Goal: Check status: Check status

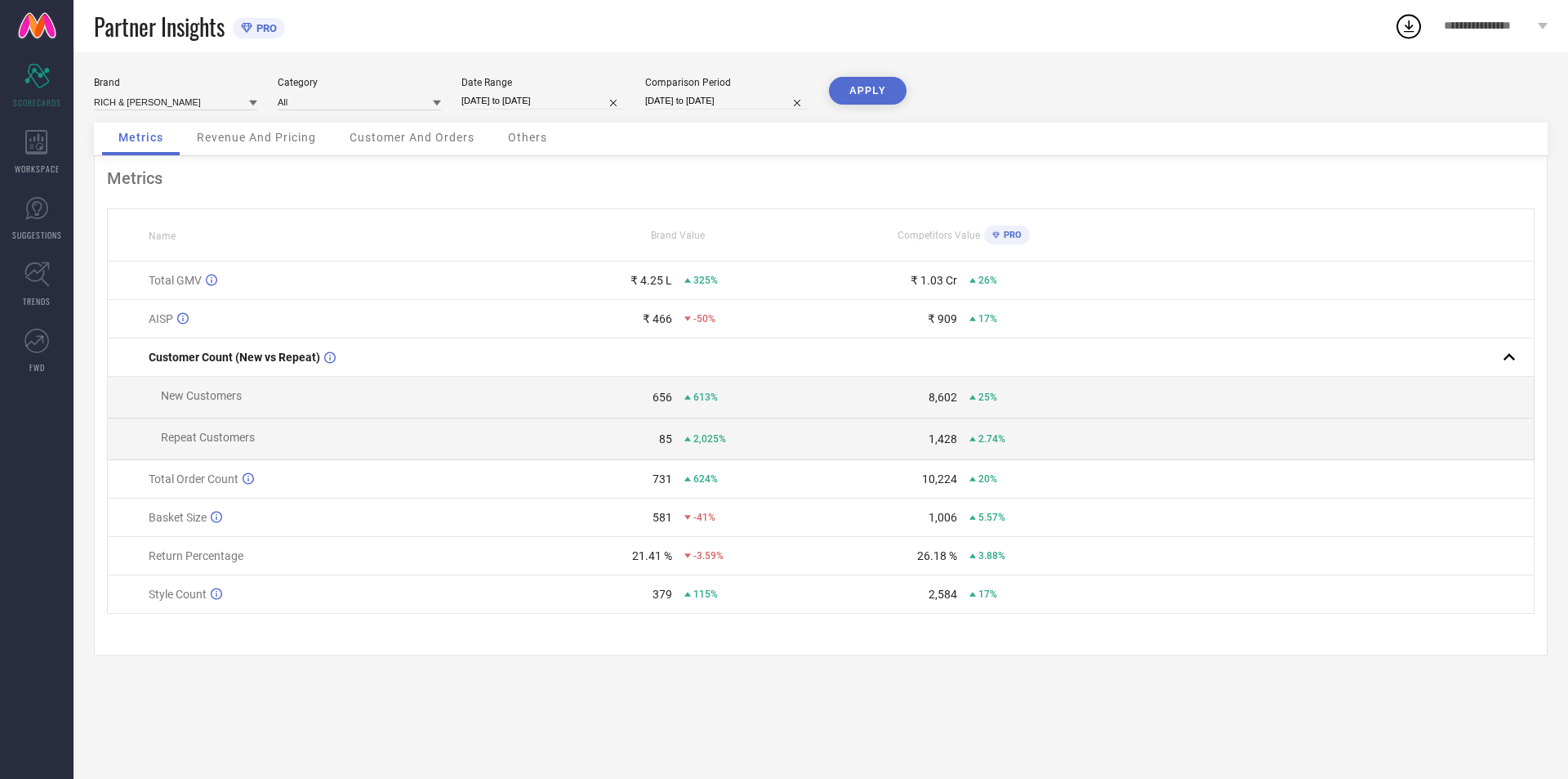
click at [660, 562] on div "21.41 %" at bounding box center [652, 555] width 40 height 13
click at [705, 561] on span "-3.59%" at bounding box center [709, 556] width 30 height 12
select select "5"
select select "2025"
select select "6"
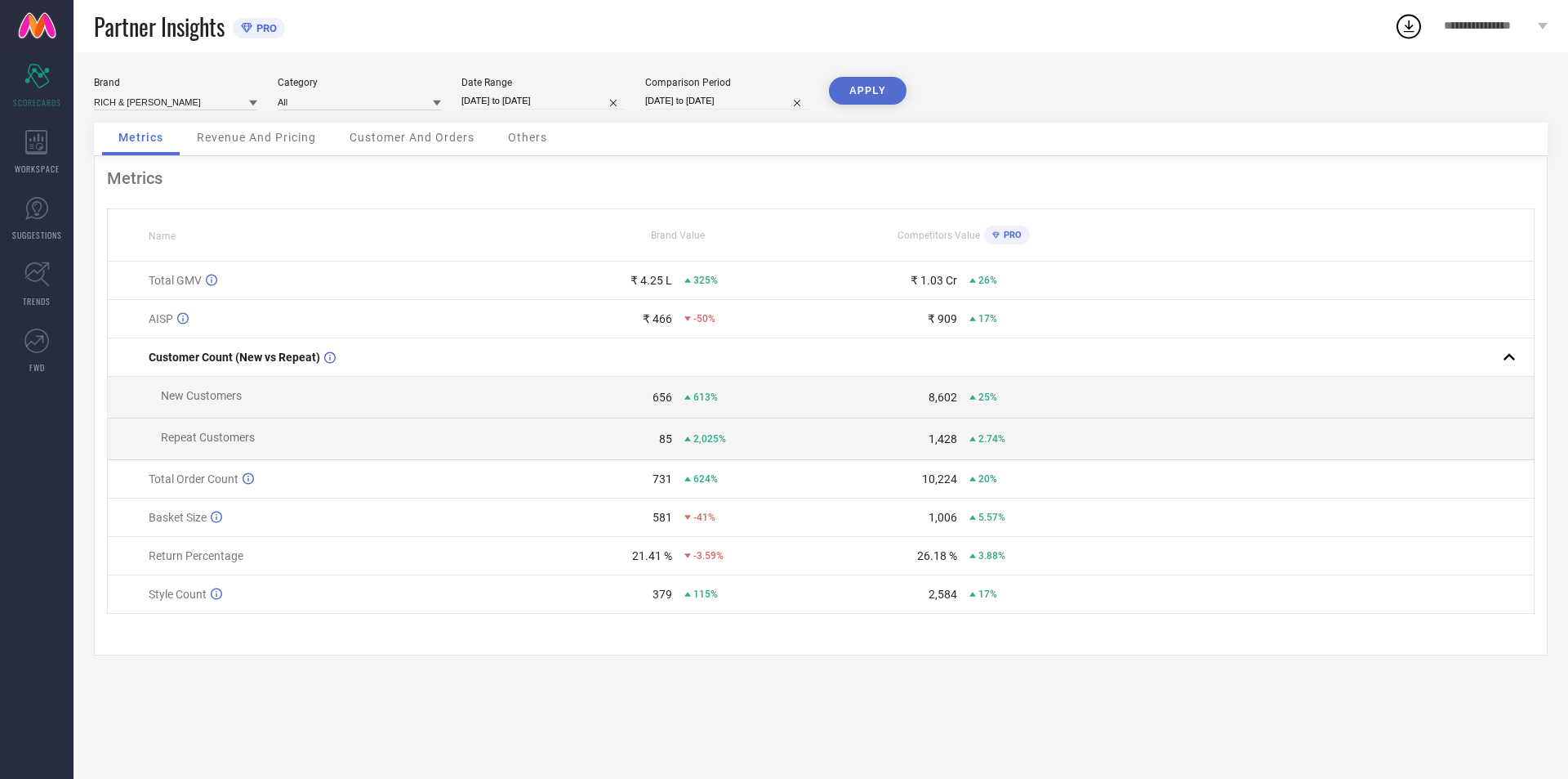
select select "2025"
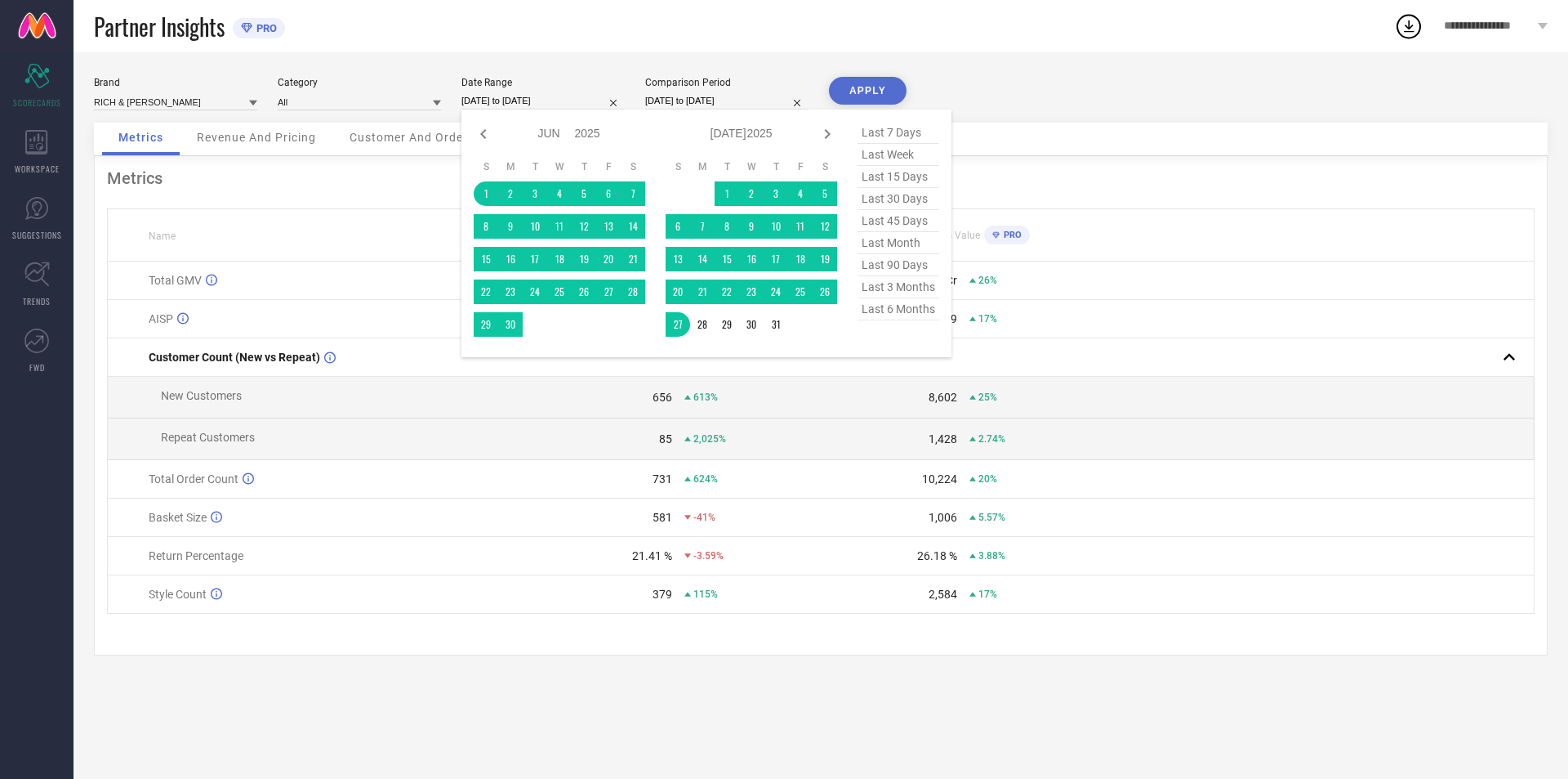
click at [591, 98] on input "01-06-2025 to 27-07-2025" at bounding box center [543, 100] width 164 height 17
click at [876, 273] on span "last 90 days" at bounding box center [898, 265] width 82 height 22
type input "21-05-2025 to 18-08-2025"
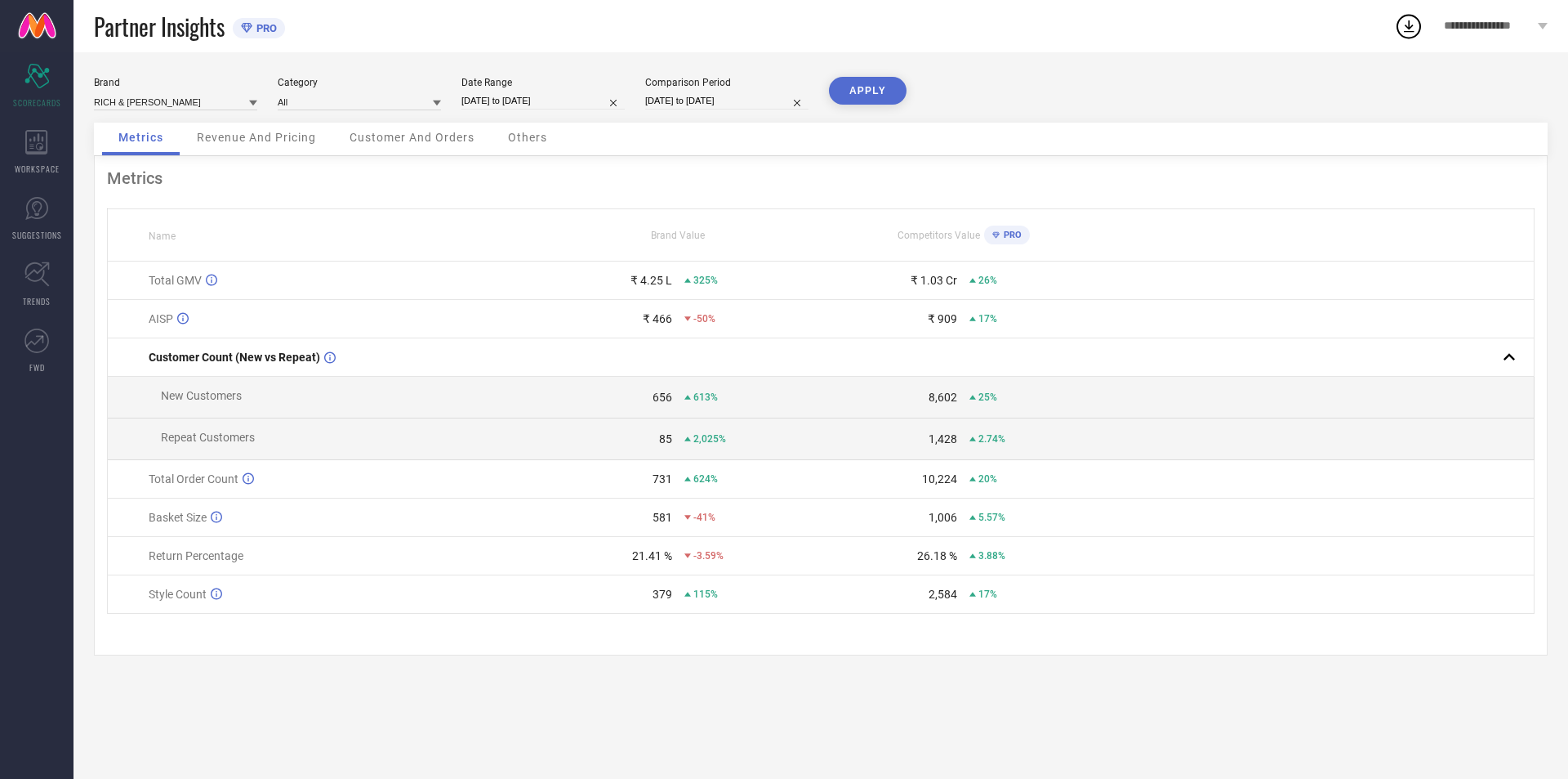
click at [873, 91] on button "APPLY" at bounding box center [868, 90] width 78 height 28
click at [601, 100] on input "21-05-2025 to 18-08-2025" at bounding box center [543, 100] width 164 height 17
select select "4"
select select "2025"
select select "5"
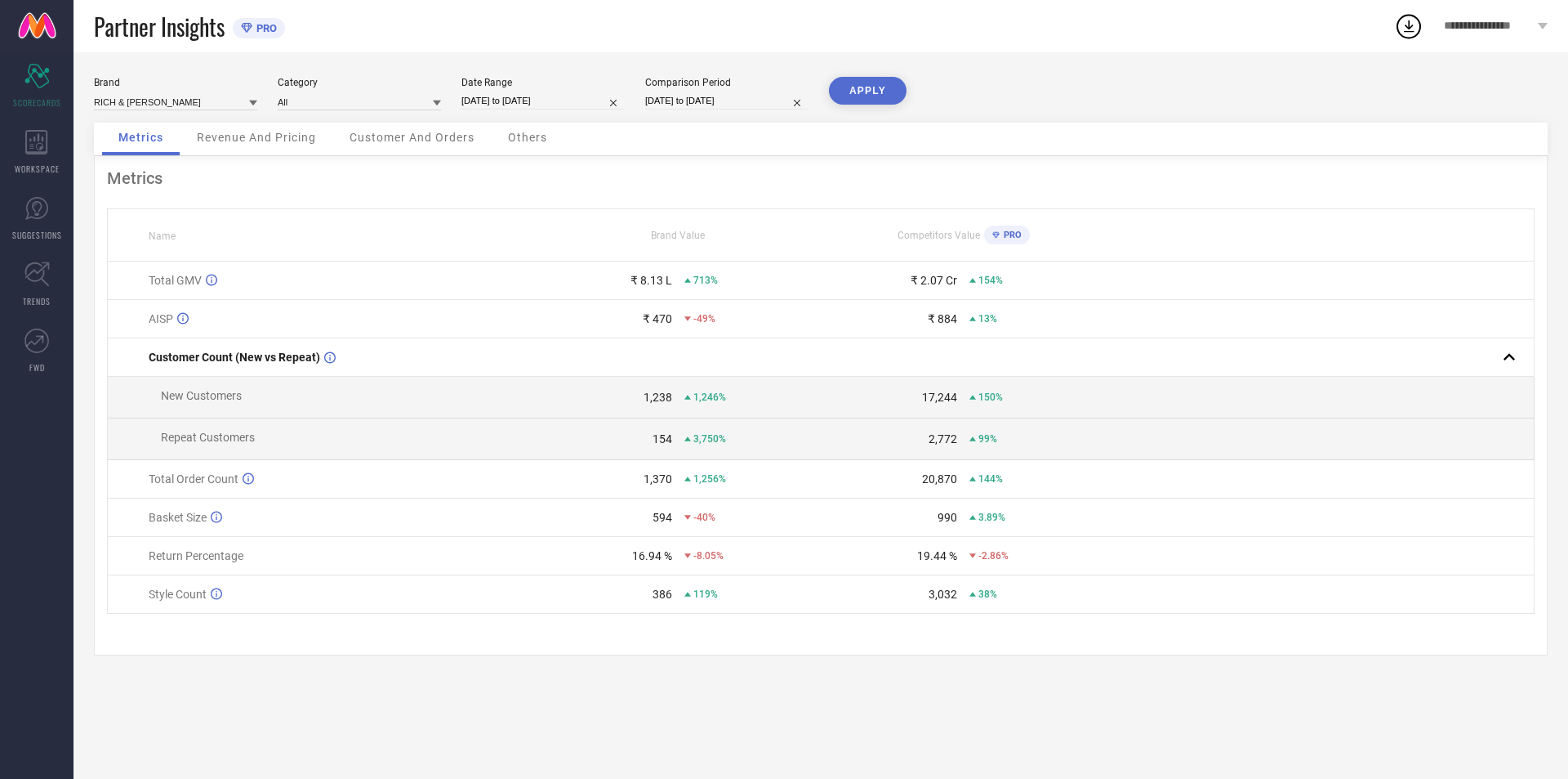
select select "2025"
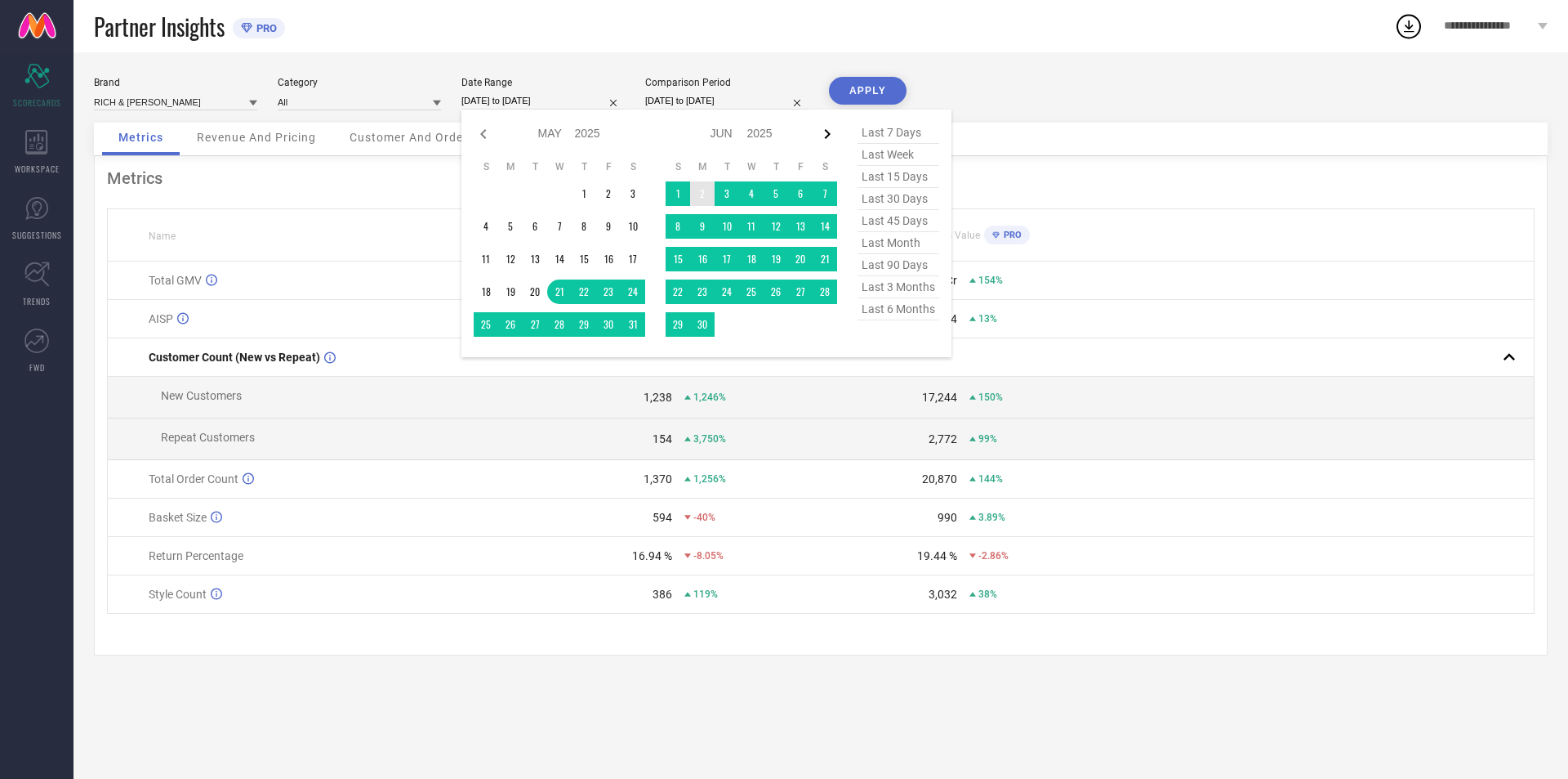
click at [829, 138] on icon at bounding box center [827, 133] width 19 height 19
select select "5"
select select "2025"
select select "6"
select select "2025"
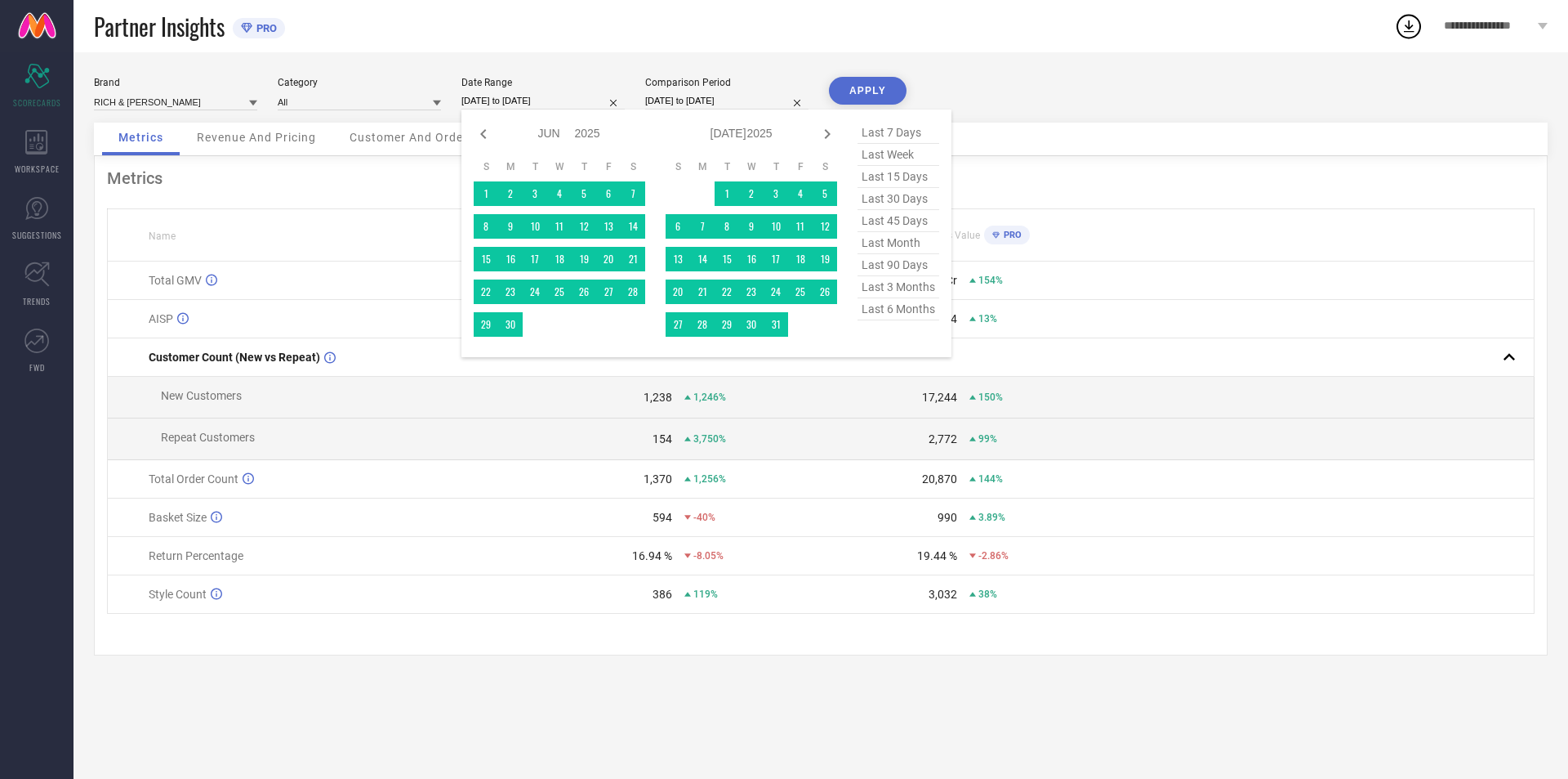
drag, startPoint x: 886, startPoint y: 198, endPoint x: 818, endPoint y: 116, distance: 106.5
click at [886, 198] on span "last 30 days" at bounding box center [898, 199] width 82 height 22
type input "20-07-2025 to 18-08-2025"
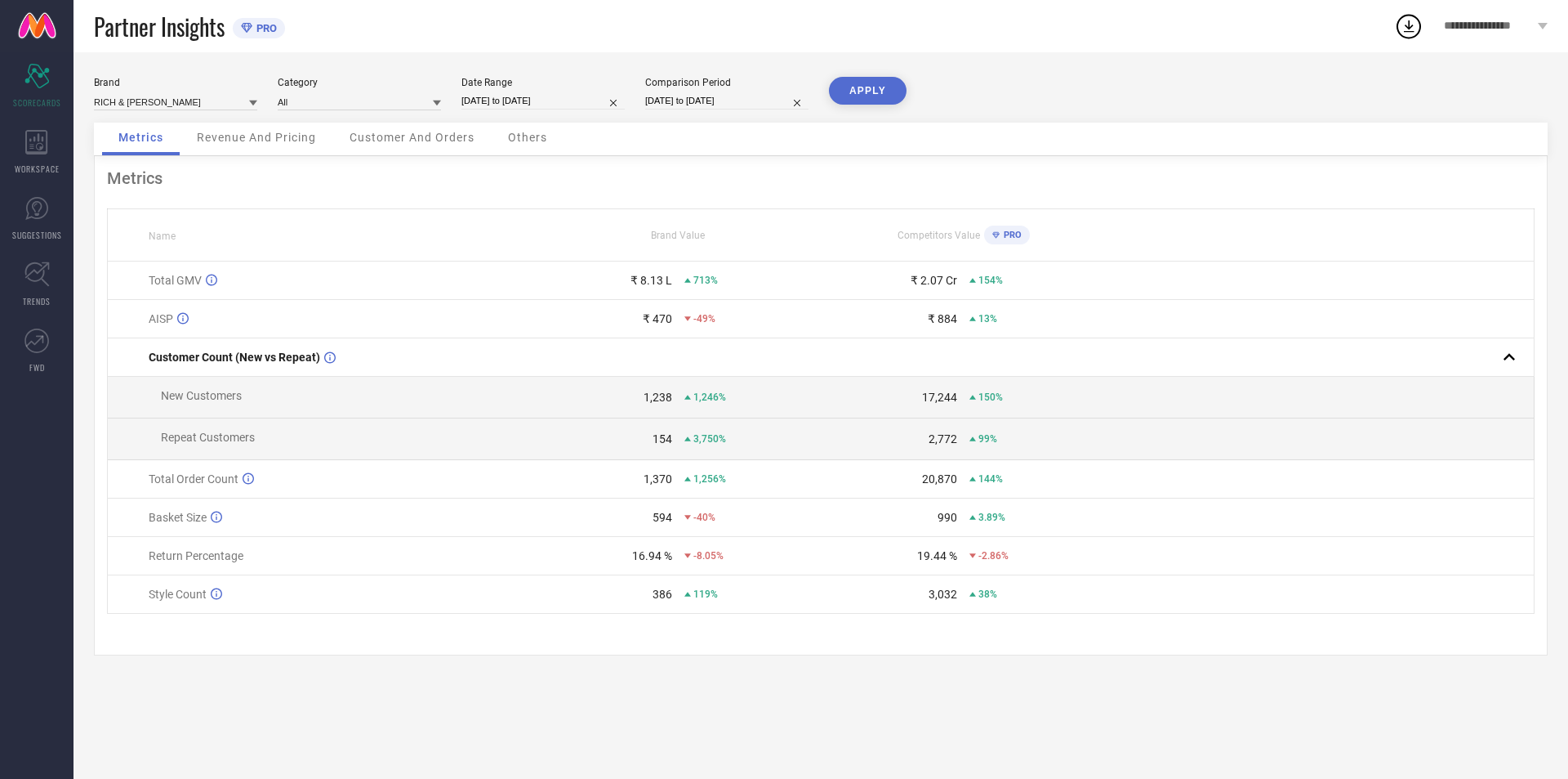
click at [839, 95] on button "APPLY" at bounding box center [868, 90] width 78 height 28
select select "5"
select select "2024"
select select "6"
select select "2024"
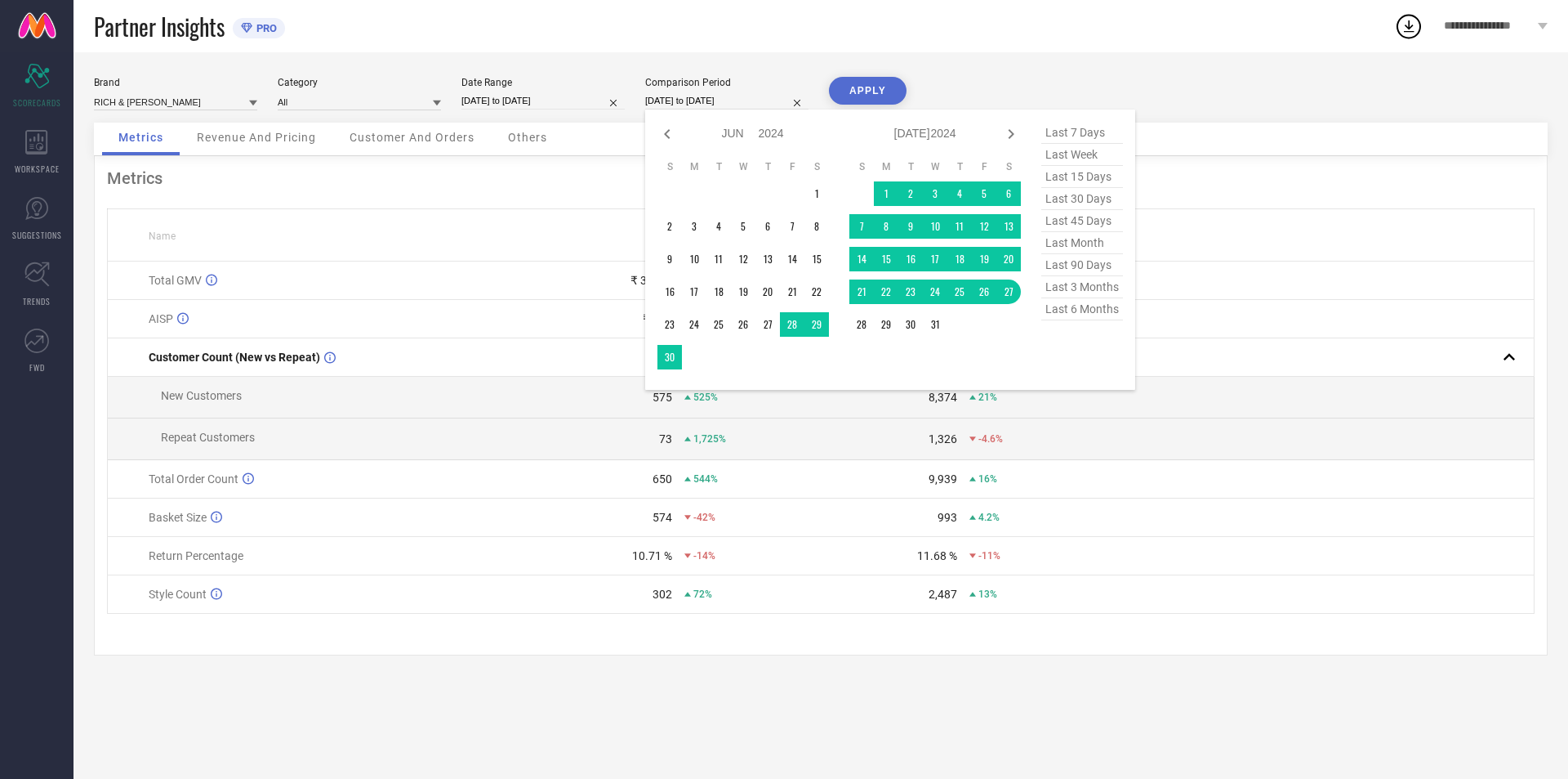
click at [741, 92] on input "27-06-2024 to 27-07-2024" at bounding box center [727, 100] width 164 height 17
drag, startPoint x: 1080, startPoint y: 311, endPoint x: 1039, endPoint y: 249, distance: 74.3
click at [1078, 312] on span "last 6 months" at bounding box center [1082, 309] width 82 height 22
type input "01-02-2025 to 31-07-2025"
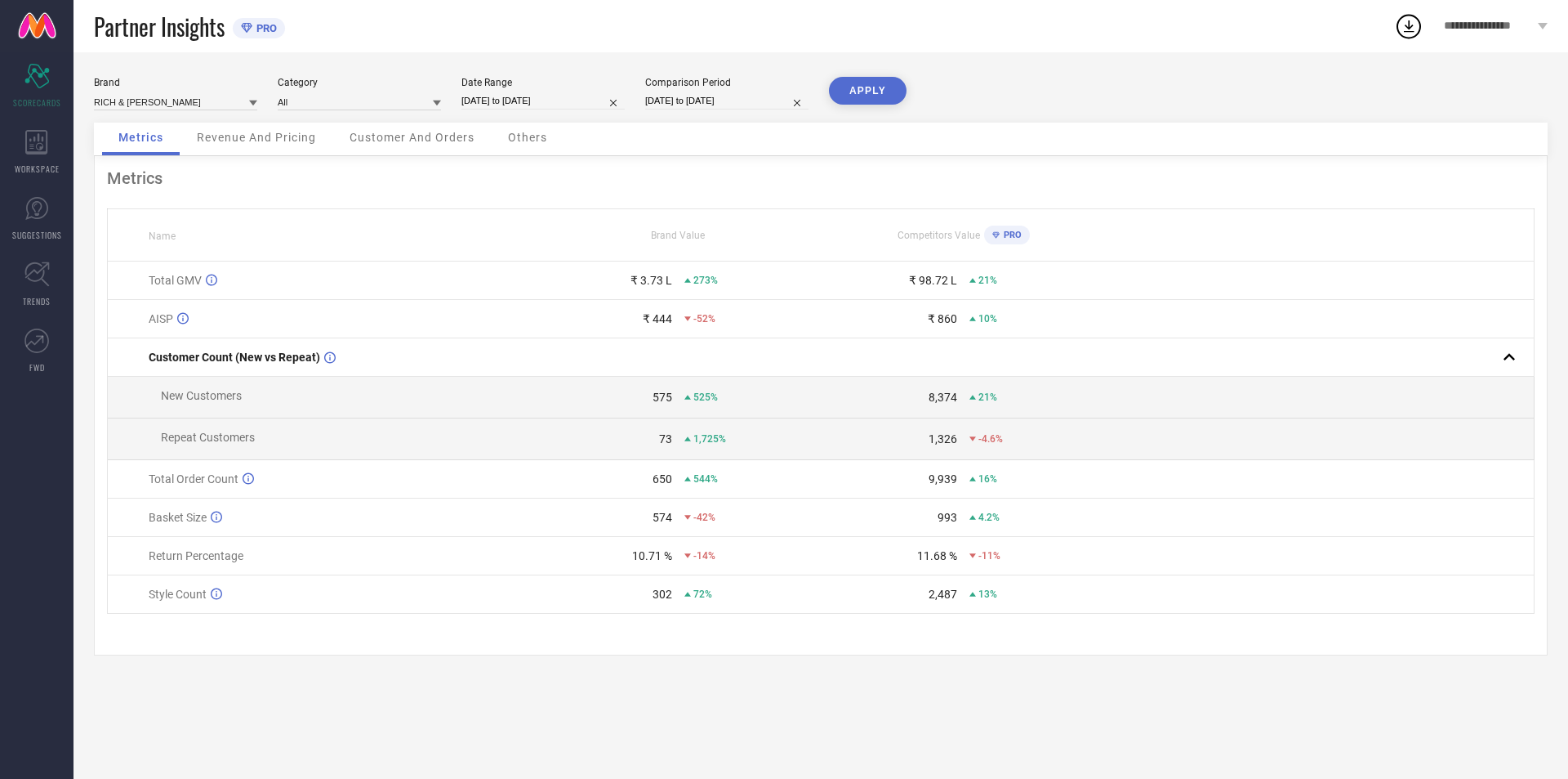
click at [873, 103] on button "APPLY" at bounding box center [868, 90] width 78 height 28
click at [559, 101] on input "20-07-2025 to 18-08-2025" at bounding box center [543, 100] width 164 height 17
select select "6"
select select "2025"
select select "7"
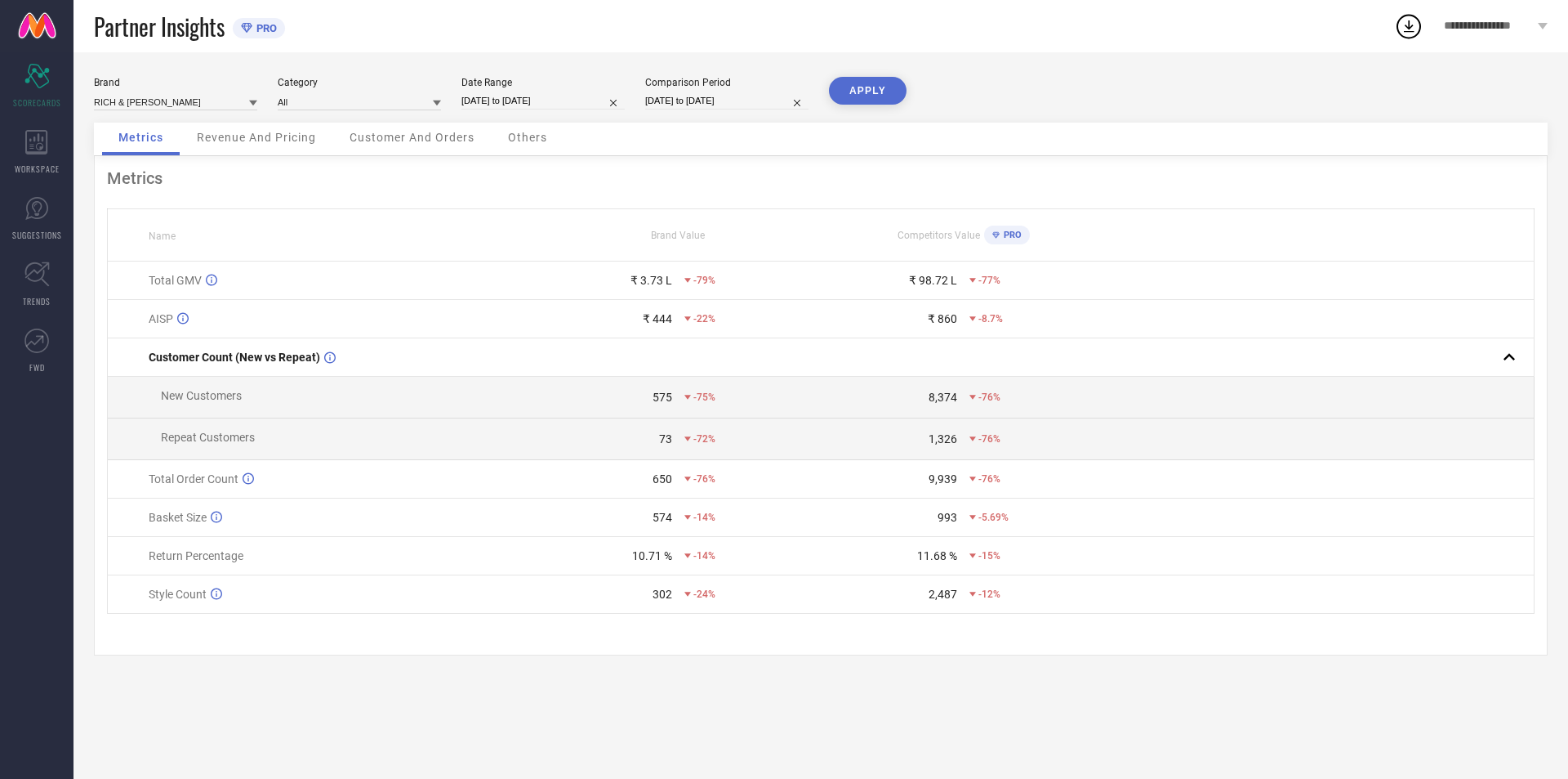
select select "2025"
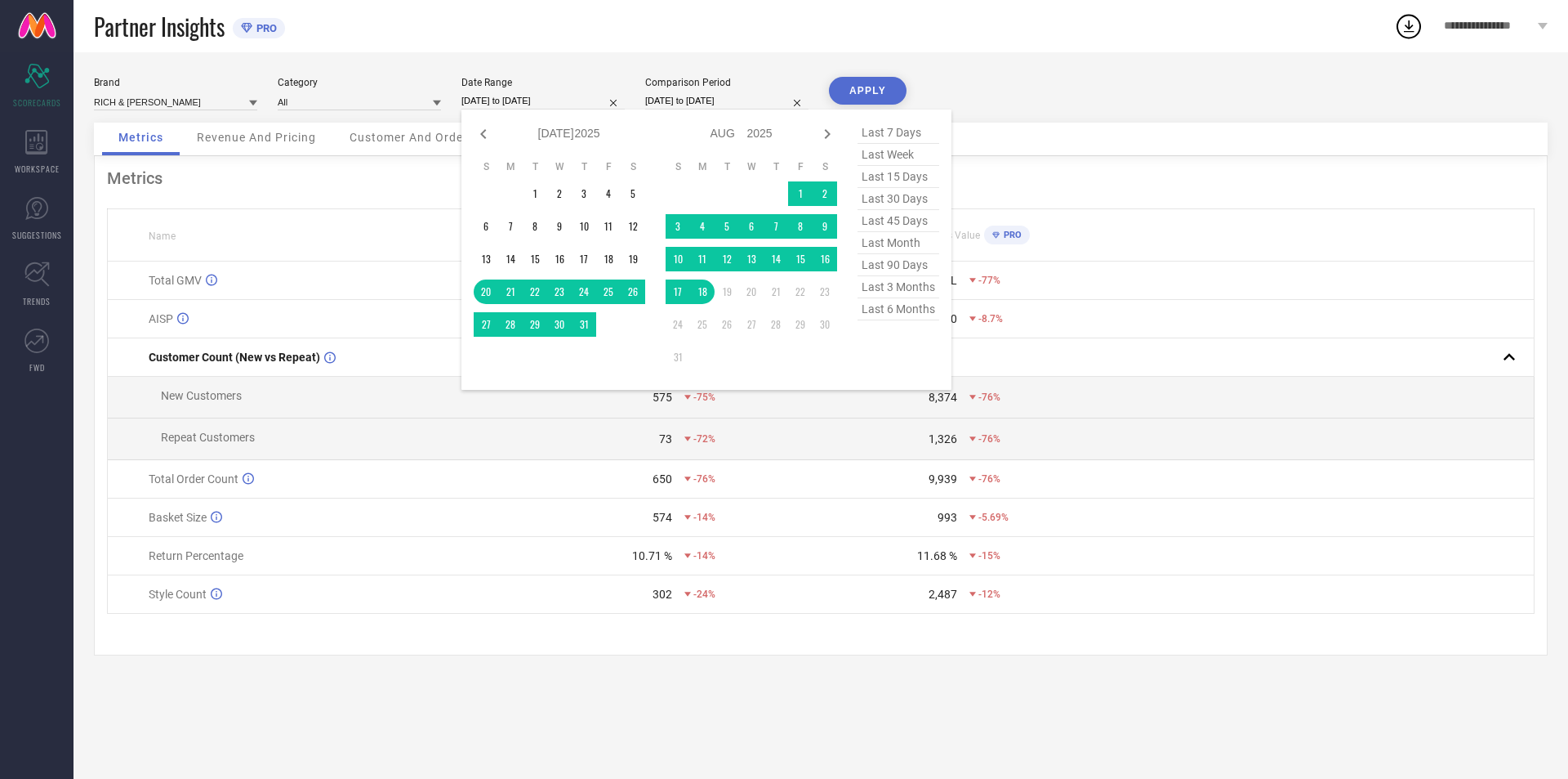
click at [891, 308] on span "last 6 months" at bounding box center [898, 309] width 82 height 22
type input "01-02-2025 to 31-07-2025"
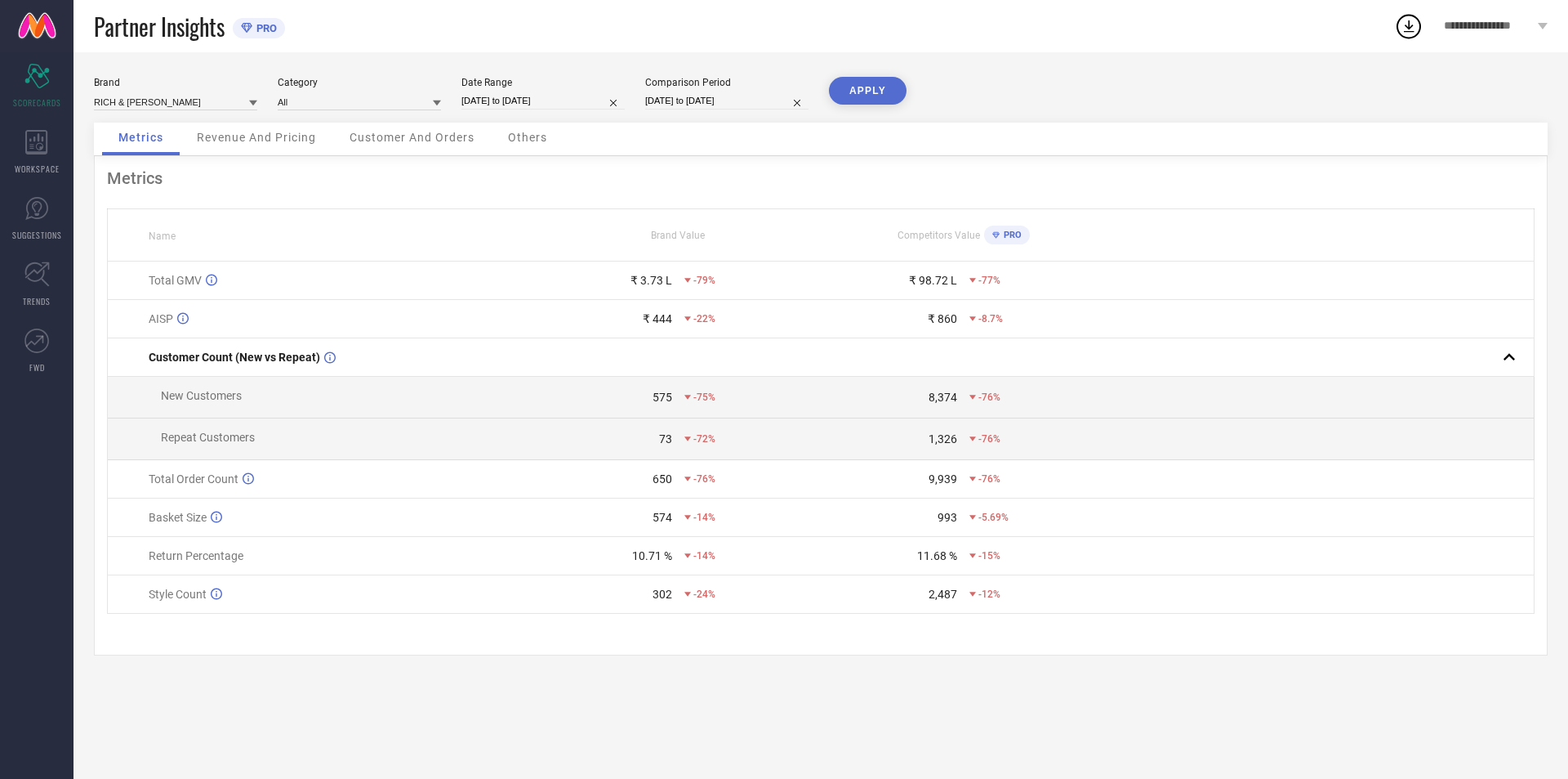
click at [876, 92] on button "APPLY" at bounding box center [868, 90] width 78 height 28
click at [40, 172] on span "WORKSPACE" at bounding box center [36, 169] width 45 height 13
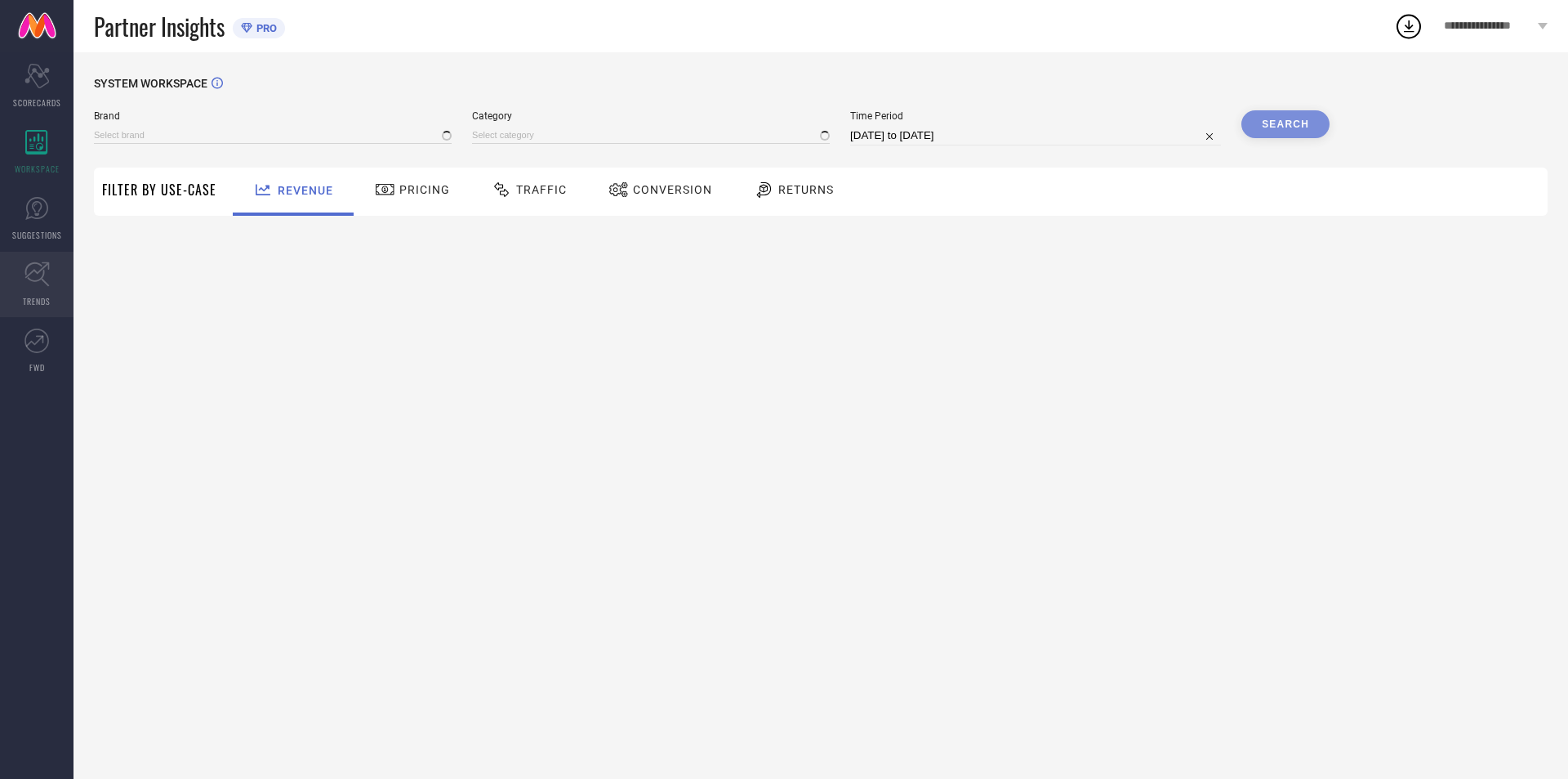
type input "RICH & [PERSON_NAME]"
type input "All"
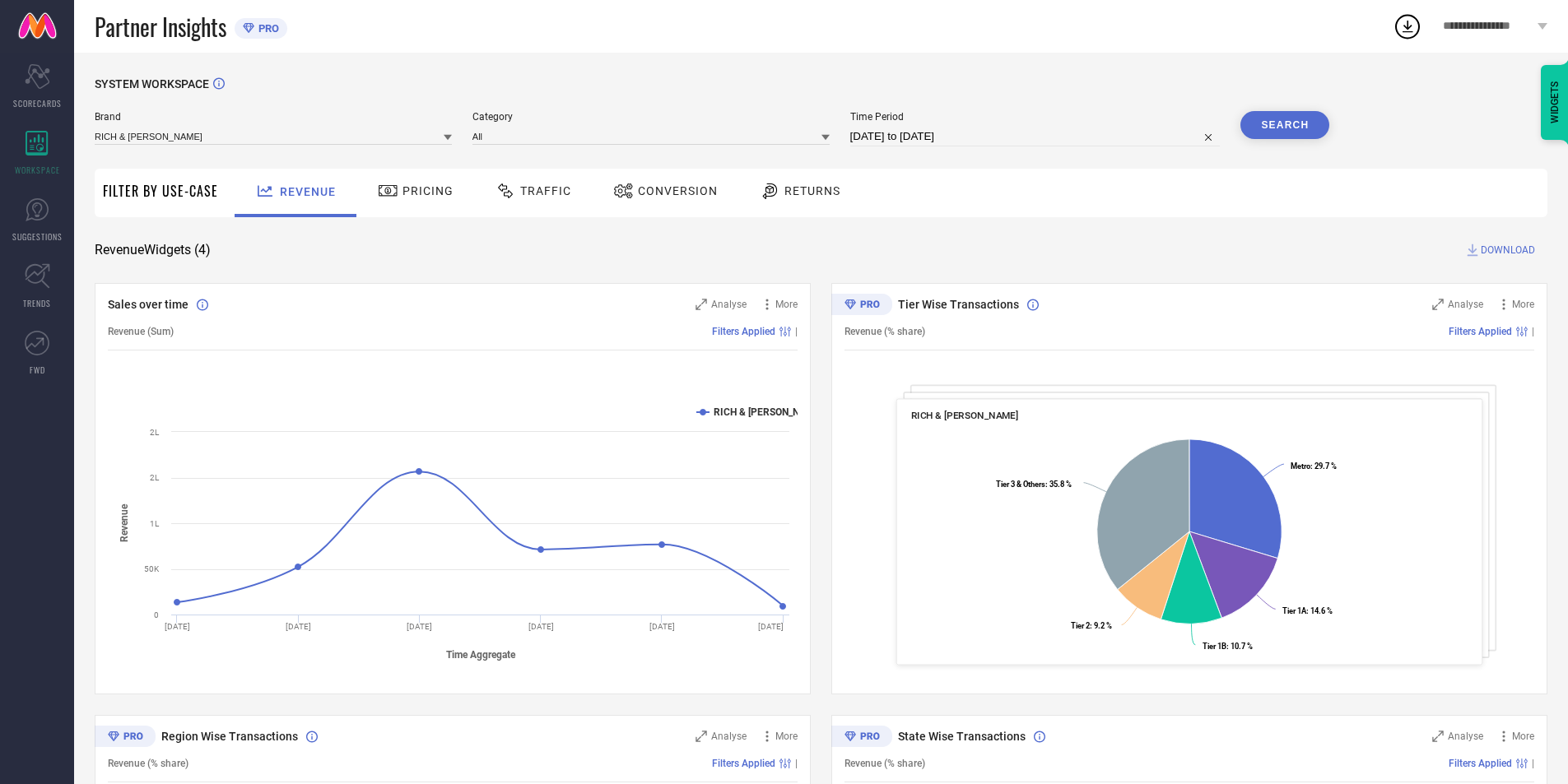
click at [544, 203] on div "Traffic" at bounding box center [533, 190] width 84 height 28
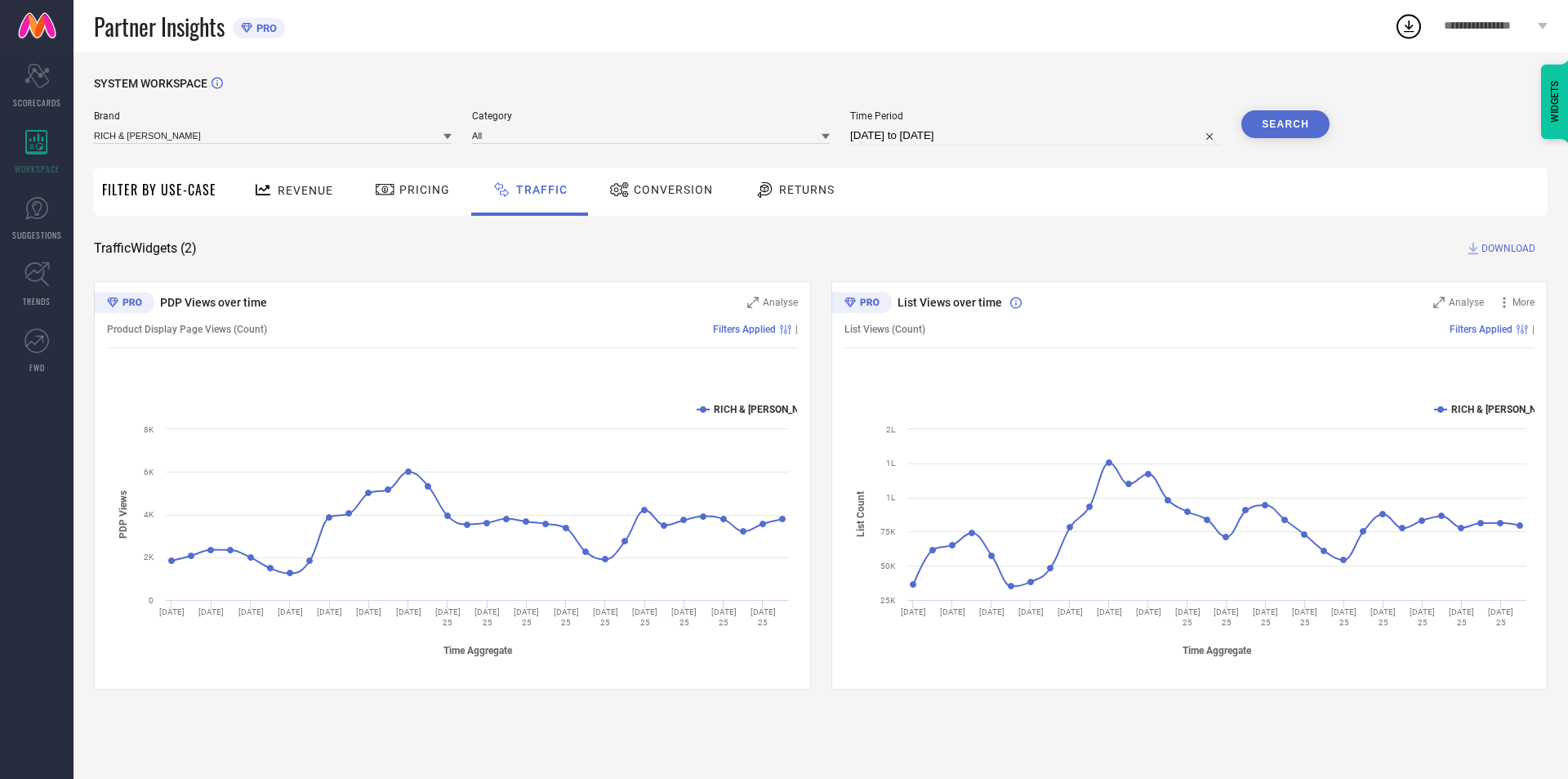
click at [997, 143] on input "[DATE] to [DATE]" at bounding box center [1036, 135] width 371 height 19
select select "6"
select select "2025"
select select "7"
select select "2025"
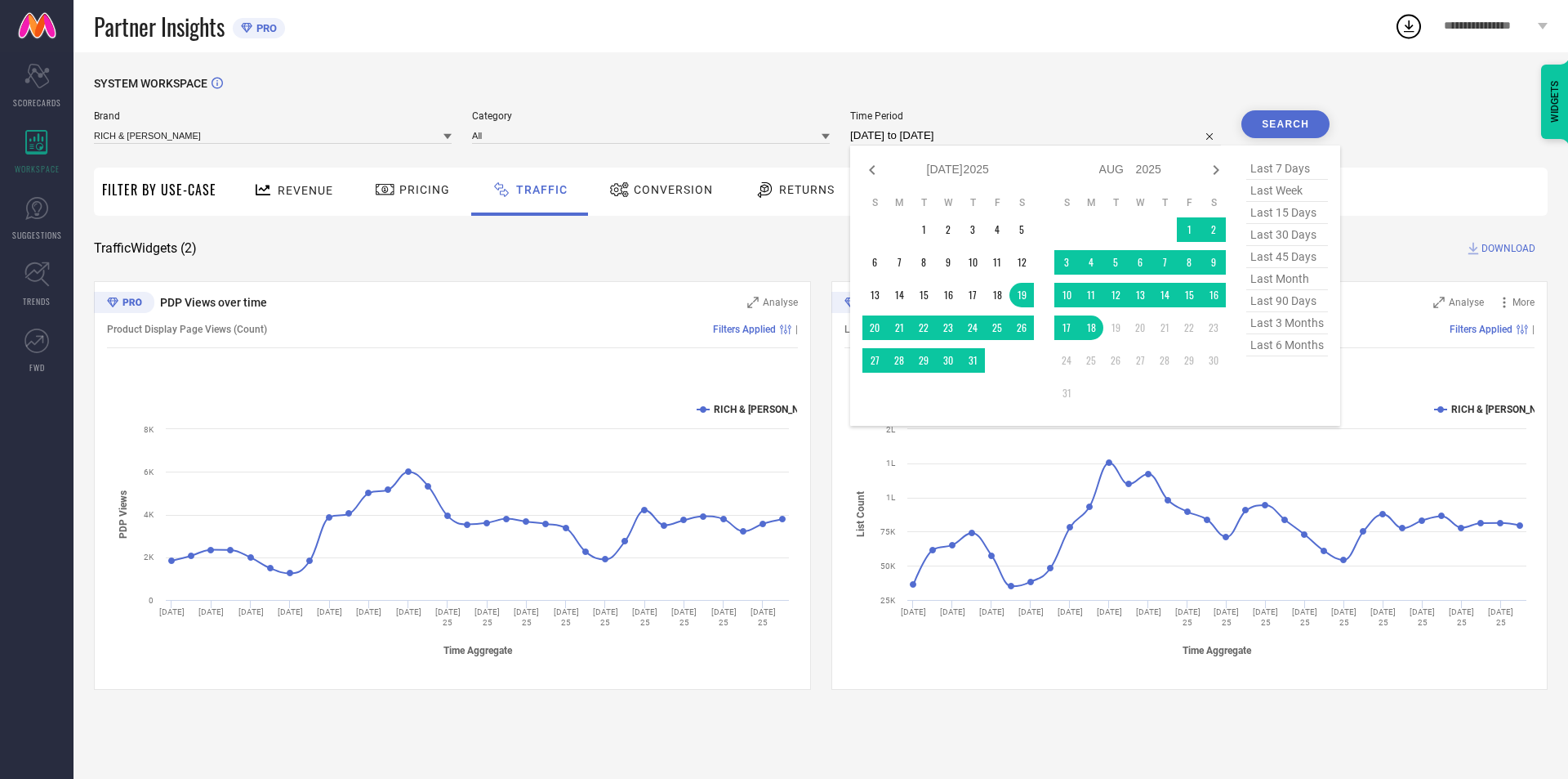
click at [1288, 224] on span "last 15 days" at bounding box center [1287, 213] width 82 height 22
type input "04-08-2025 to 18-08-2025"
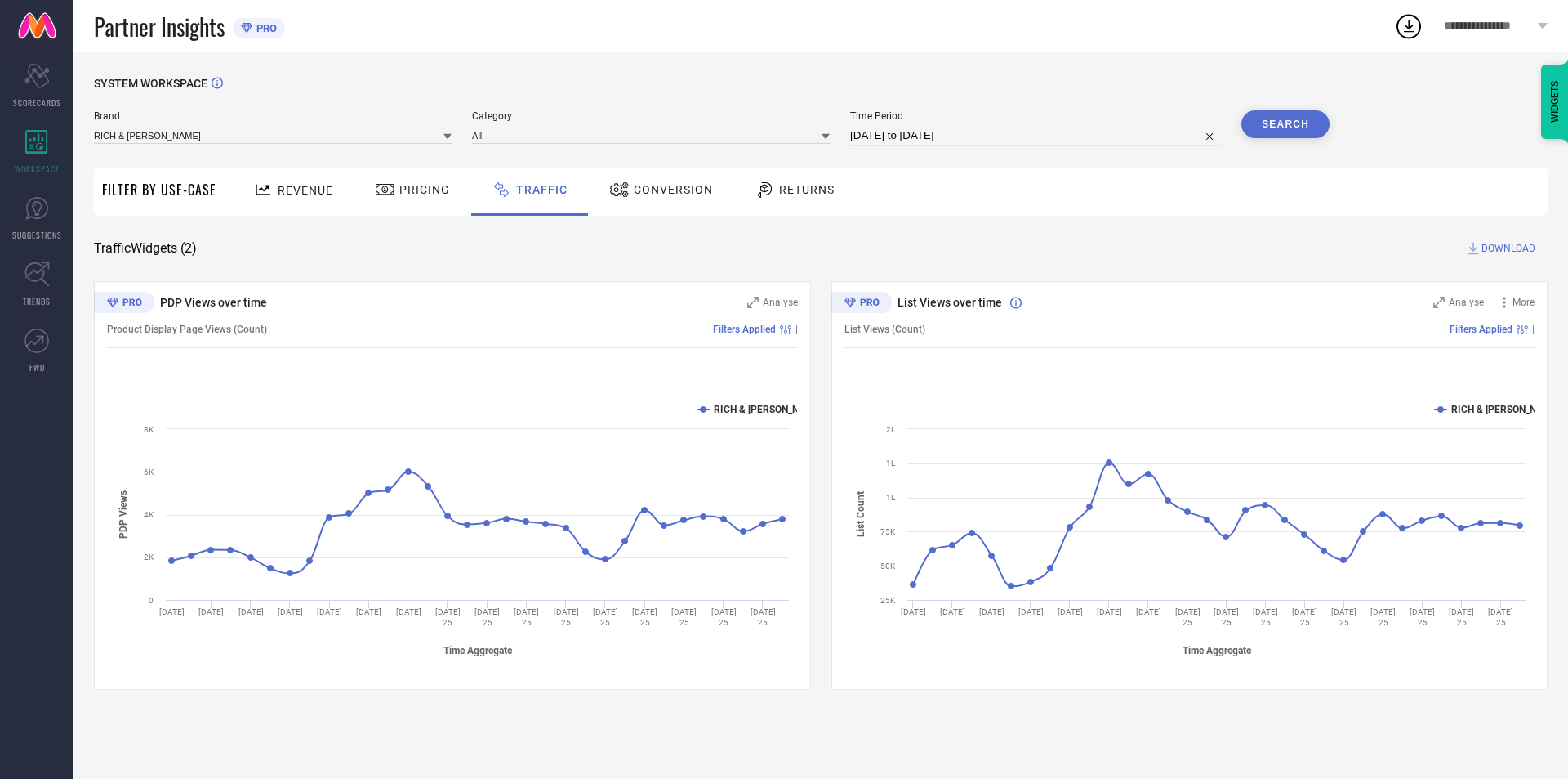
click at [1289, 134] on button "Search" at bounding box center [1285, 124] width 89 height 28
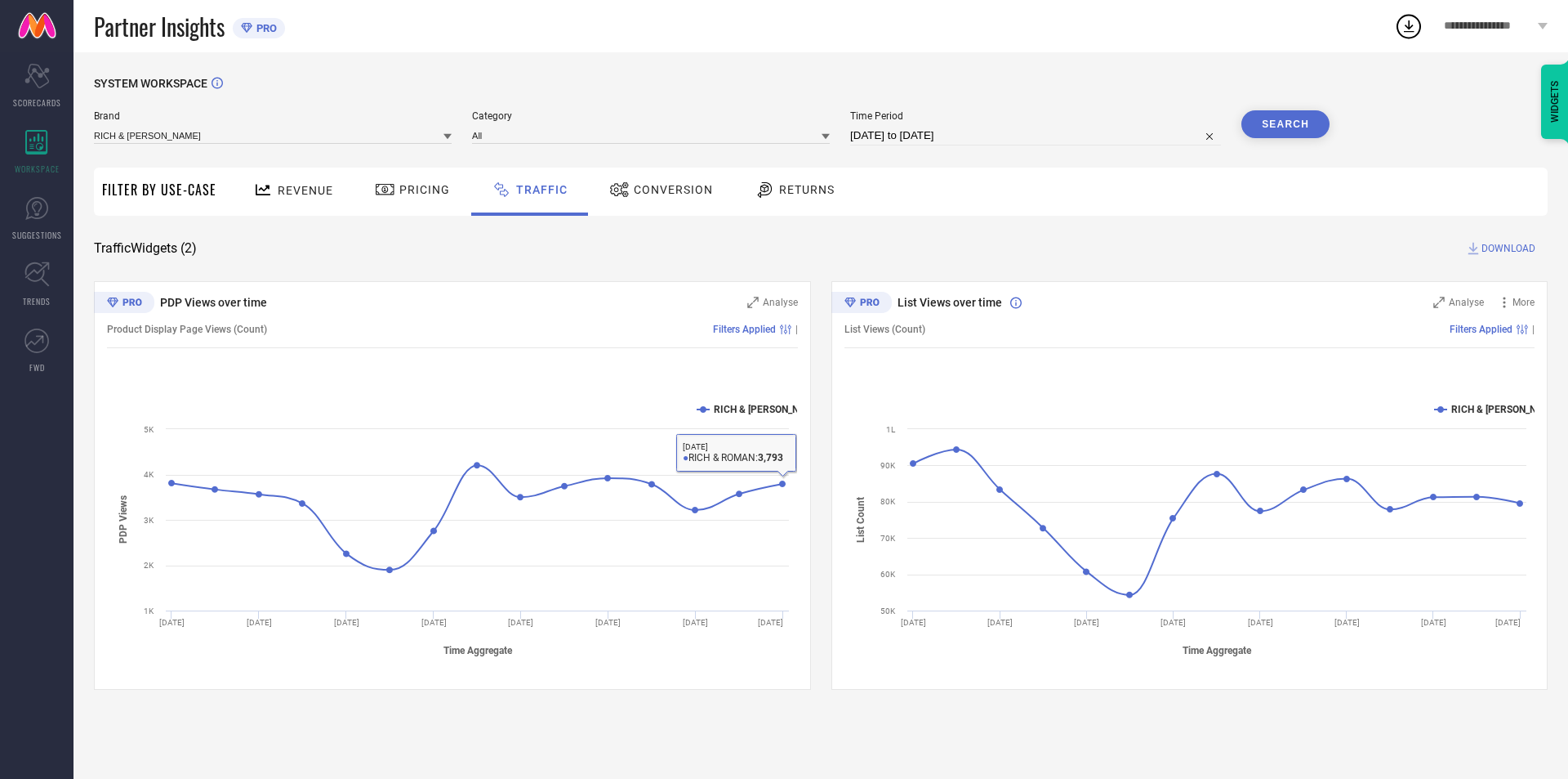
select select "7"
select select "2025"
select select "8"
select select "2025"
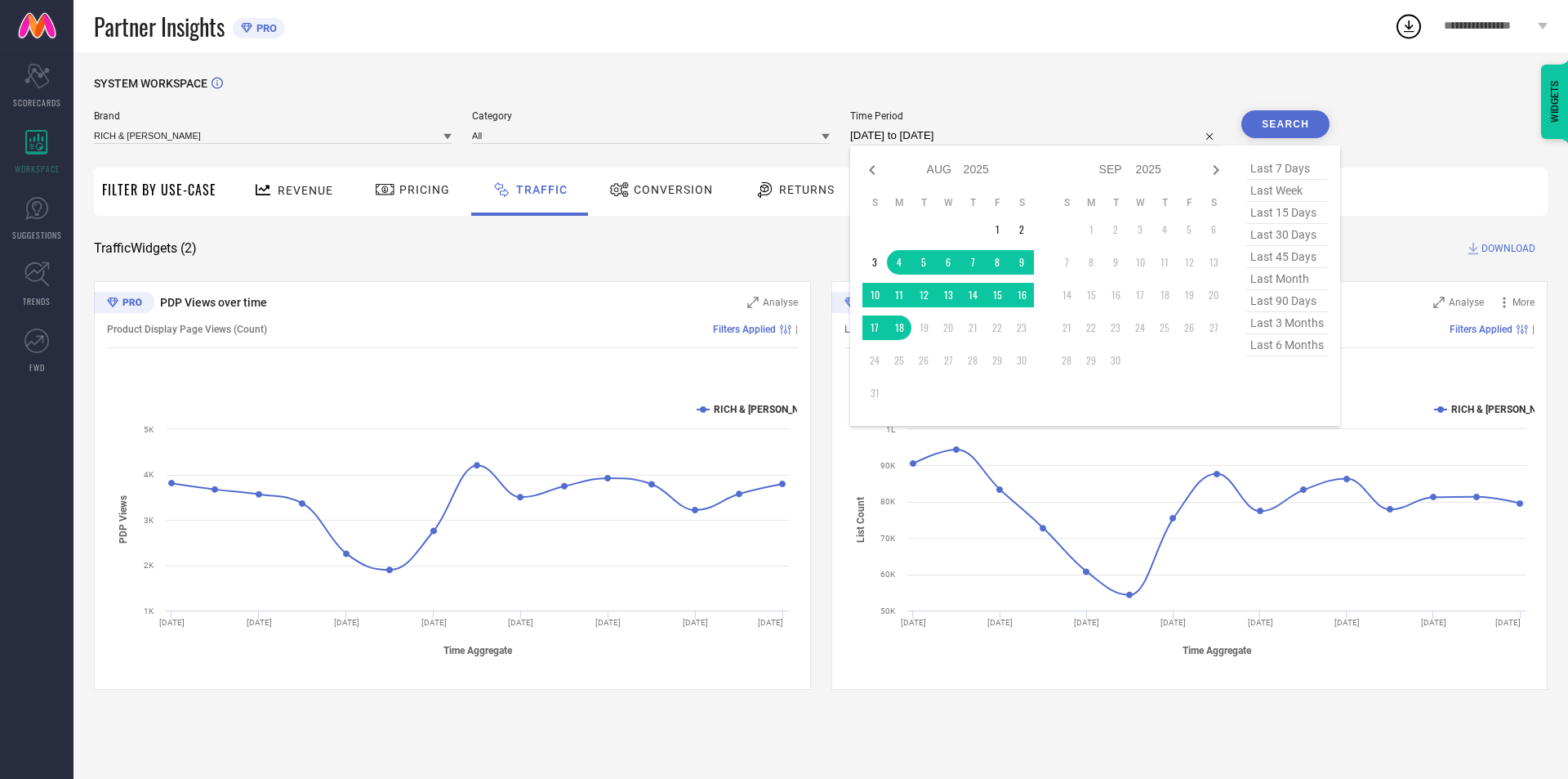
click at [1048, 143] on input "04-08-2025 to 18-08-2025" at bounding box center [1036, 135] width 371 height 19
click at [1291, 262] on span "last 45 days" at bounding box center [1287, 257] width 82 height 22
type input "05-07-2025 to 18-08-2025"
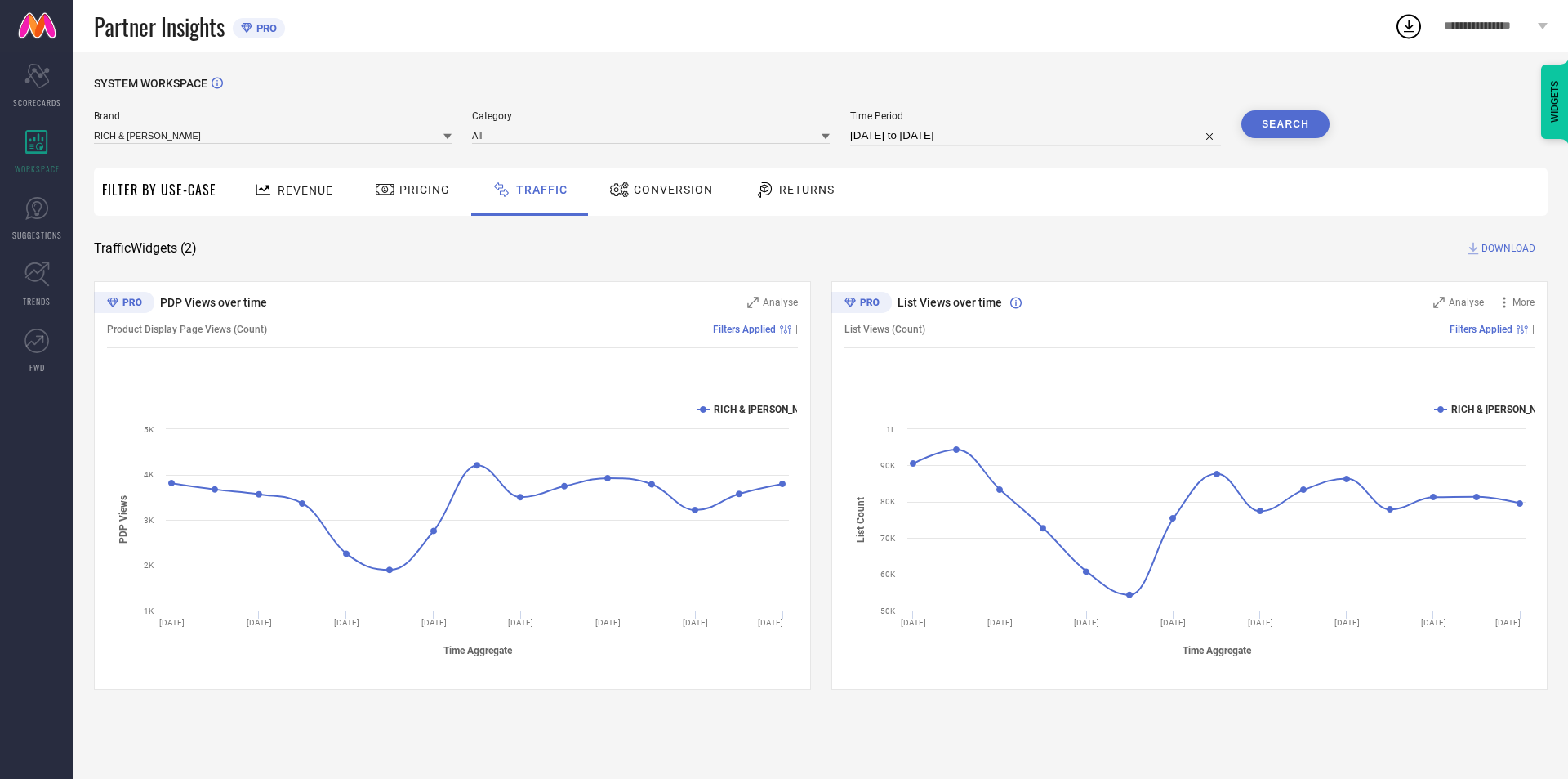
click at [1307, 141] on div "Search" at bounding box center [1285, 128] width 89 height 35
click at [1307, 133] on button "Search" at bounding box center [1285, 124] width 89 height 28
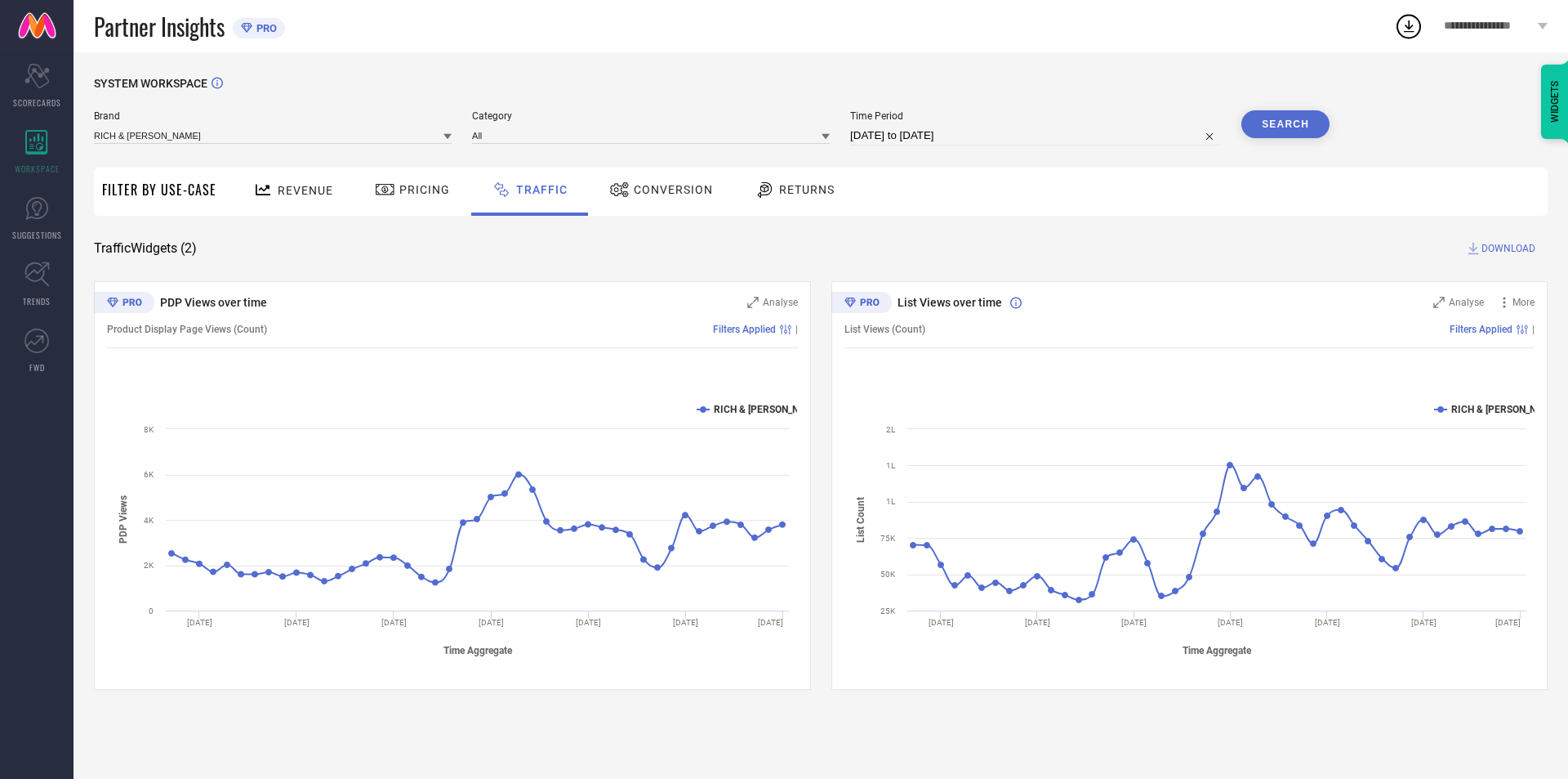
click at [1094, 144] on input "05-07-2025 to 18-08-2025" at bounding box center [1036, 135] width 371 height 19
select select "6"
select select "2025"
select select "7"
select select "2025"
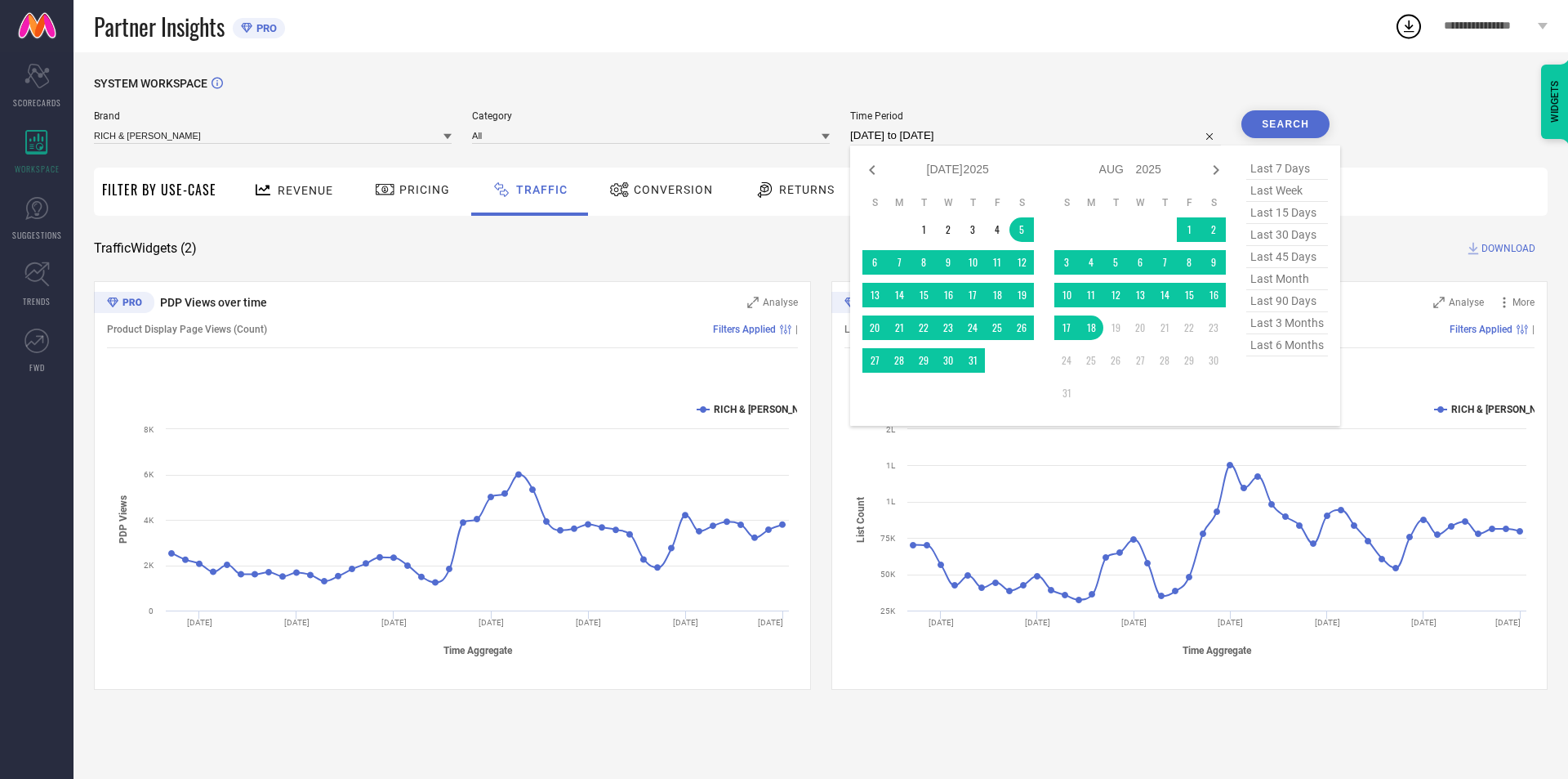
click at [1316, 331] on span "last 3 months" at bounding box center [1287, 323] width 82 height 22
type input "01-05-2025 to 31-07-2025"
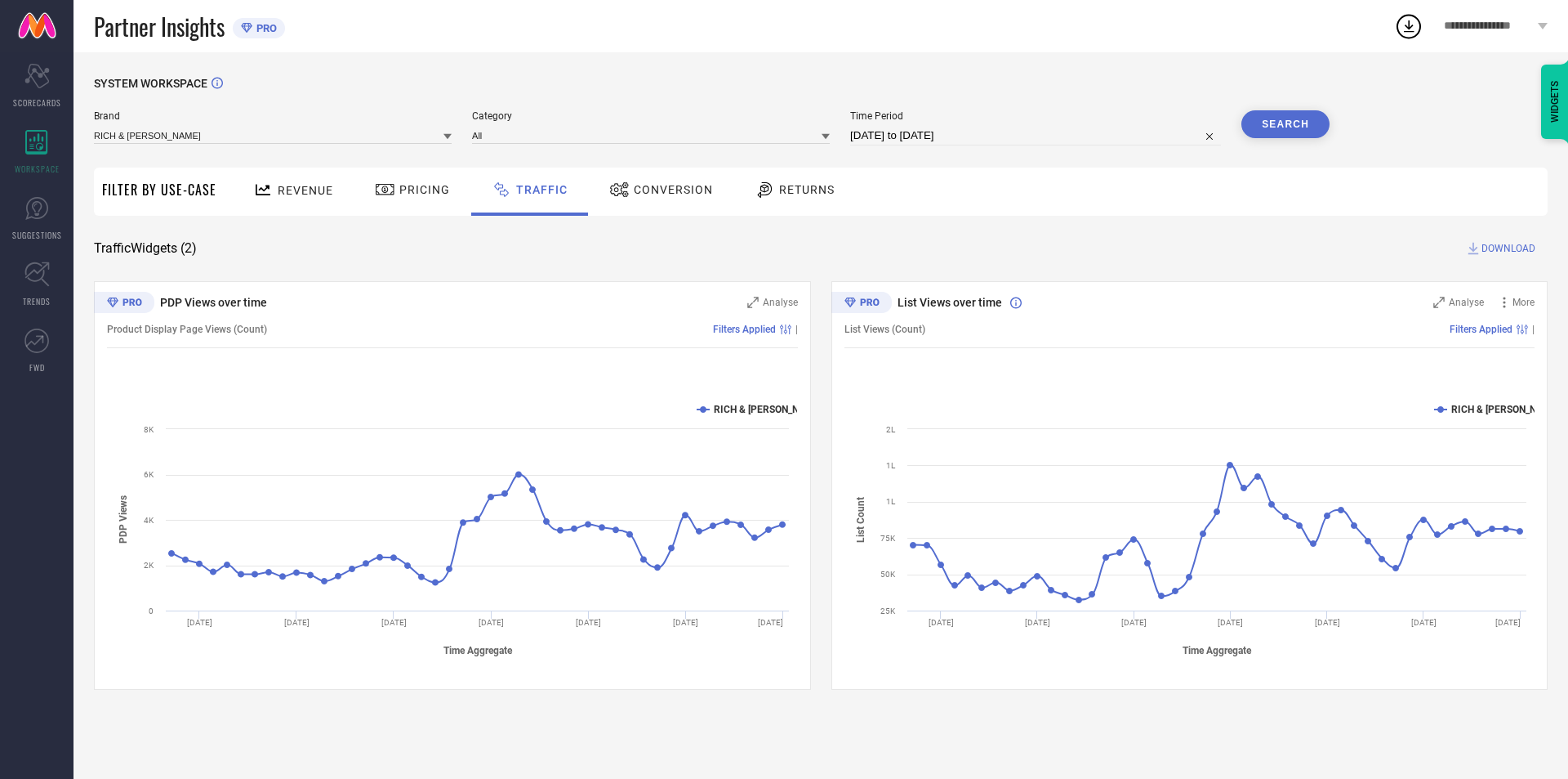
click at [1318, 131] on button "Search" at bounding box center [1285, 124] width 89 height 28
